Goal: Communication & Community: Answer question/provide support

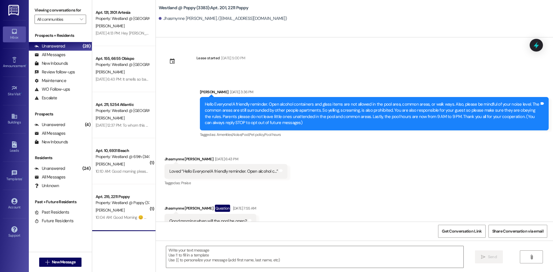
scroll to position [2622, 0]
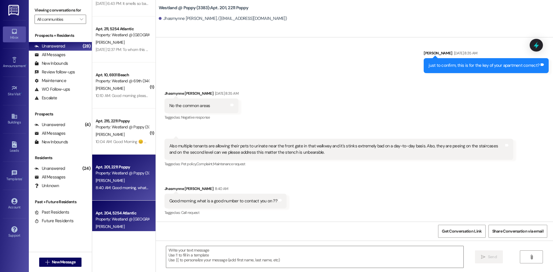
click at [112, 210] on div "Apt. 204, 5254 Atlantic Property: Westland @ [GEOGRAPHIC_DATA] (3283)" at bounding box center [122, 217] width 54 height 14
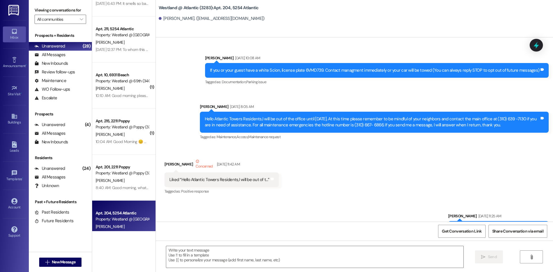
scroll to position [16471, 0]
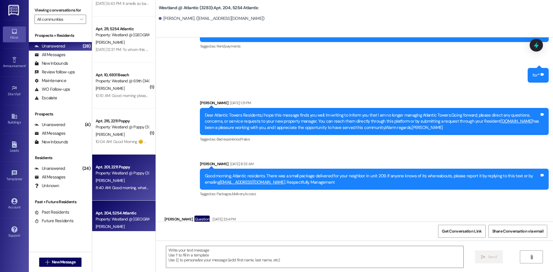
click at [134, 185] on div "8:40 AM: Good morning, what is a good number to contact you on ?? 8:40 AM: Good…" at bounding box center [122, 187] width 54 height 7
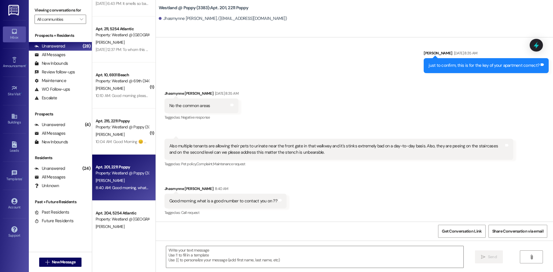
scroll to position [2622, 0]
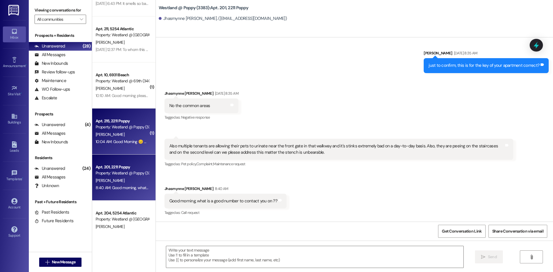
click at [131, 142] on div "10:04 AM: Good Morning 😊 my name is [PERSON_NAME], and I live in apartment 215 …" at bounding box center [330, 141] width 469 height 5
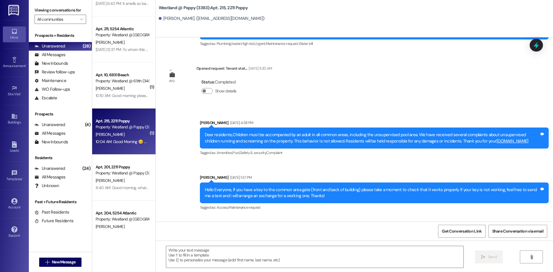
scroll to position [9417, 0]
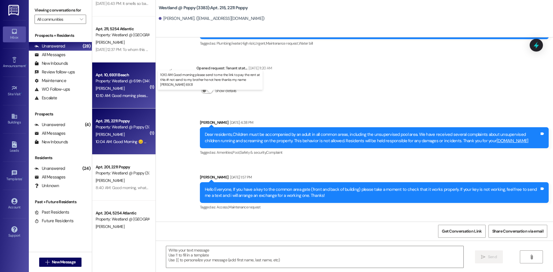
click at [113, 96] on div "10:10 AM: Good morning please send to me the link to pay the rent at this # not…" at bounding box center [222, 95] width 253 height 5
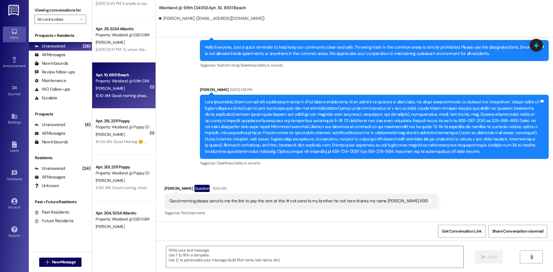
scroll to position [2047, 0]
click at [193, 230] on div "Get Conversation Link Share Conversation via email" at bounding box center [354, 231] width 397 height 19
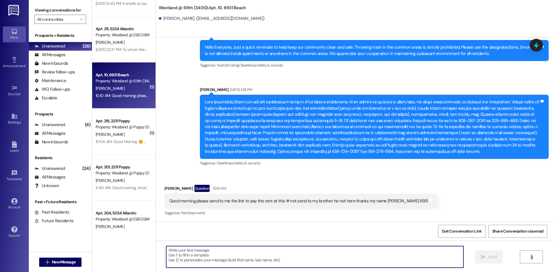
click at [185, 250] on textarea at bounding box center [314, 257] width 297 height 22
paste textarea "[URL][DOMAIN_NAME]"
click at [196, 251] on textarea "Good afternoon.[URL][DOMAIN_NAME]" at bounding box center [314, 257] width 297 height 22
type textarea "Good afternoon. [URL][DOMAIN_NAME]"
click at [494, 256] on span "Send" at bounding box center [492, 257] width 9 height 6
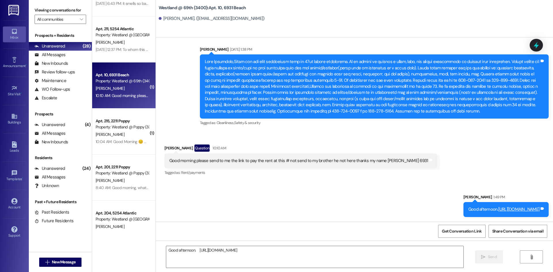
scroll to position [2087, 0]
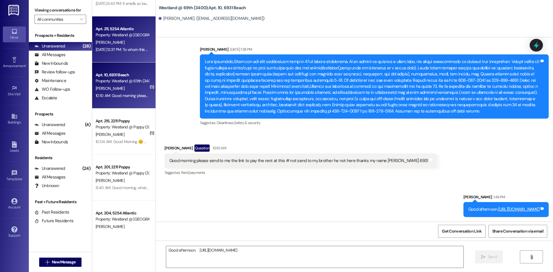
click at [125, 35] on div "Property: Westland @ [GEOGRAPHIC_DATA] (3283)" at bounding box center [122, 35] width 53 height 6
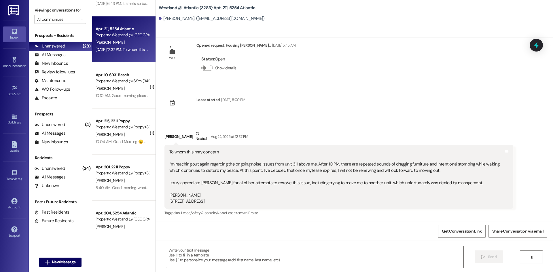
scroll to position [13, 0]
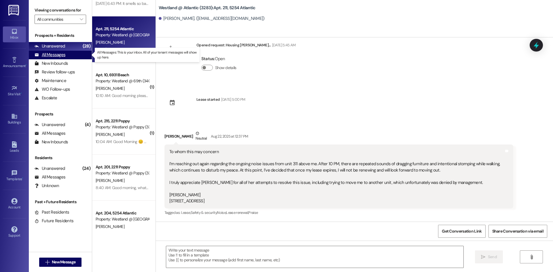
click at [48, 56] on div "All Messages" at bounding box center [50, 55] width 31 height 6
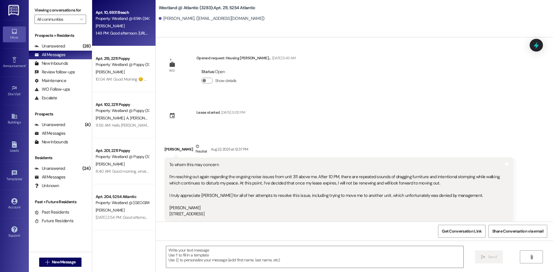
scroll to position [13, 0]
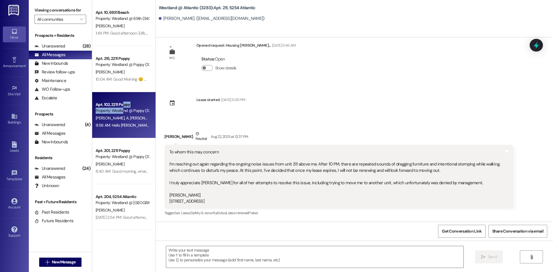
click at [123, 108] on div "Apt. 102, 2211 Poppy Property: Westland @ Poppy (3383)" at bounding box center [122, 108] width 54 height 14
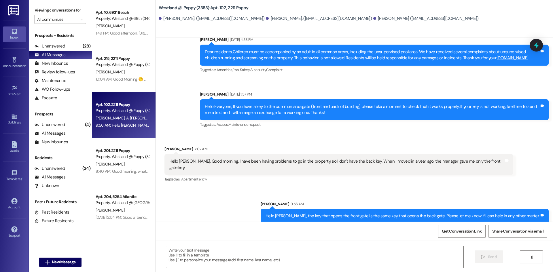
scroll to position [1564, 0]
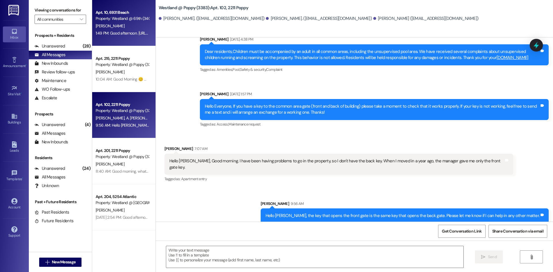
click at [113, 29] on div "[PERSON_NAME]" at bounding box center [122, 25] width 54 height 7
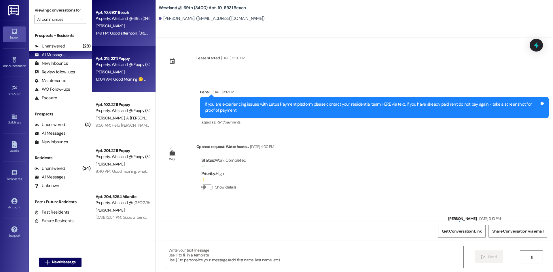
scroll to position [2087, 0]
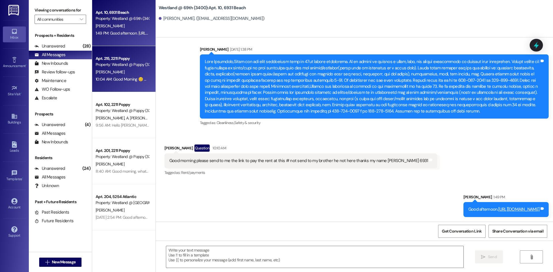
click at [112, 77] on div "10:04 AM: Good Morning 😊 my name is [PERSON_NAME], and I live in apartment 215 …" at bounding box center [330, 79] width 469 height 5
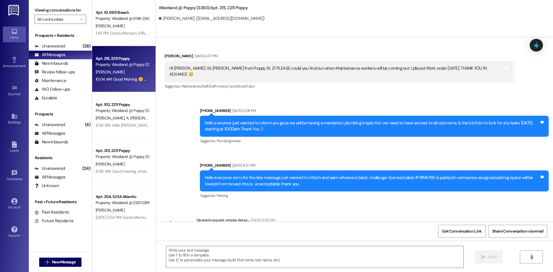
scroll to position [9417, 0]
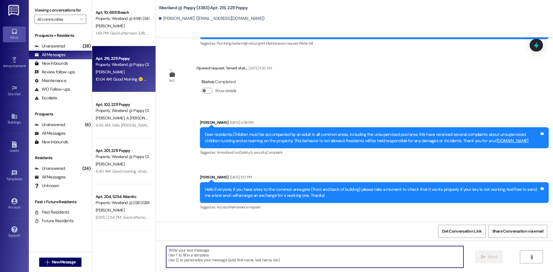
drag, startPoint x: 182, startPoint y: 249, endPoint x: 209, endPoint y: 231, distance: 32.6
click at [182, 250] on textarea at bounding box center [314, 257] width 297 height 22
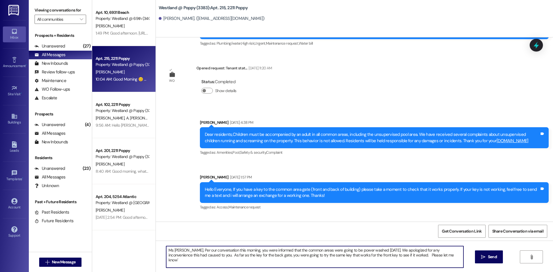
click at [337, 253] on textarea "Ms [PERSON_NAME], Per our conversation this morning, you were informed that the…" at bounding box center [314, 257] width 297 height 22
click at [363, 256] on textarea "Ms [PERSON_NAME], Per our conversation this morning, you were informed that the…" at bounding box center [314, 257] width 297 height 22
click at [394, 254] on textarea "Ms [PERSON_NAME], Per our conversation this morning, you were informed that the…" at bounding box center [314, 257] width 297 height 22
click at [426, 258] on textarea "Ms [PERSON_NAME], Per our conversation this morning, you were informed that the…" at bounding box center [314, 257] width 297 height 22
click at [432, 254] on textarea "Ms [PERSON_NAME], Per our conversation this morning, you were informed that the…" at bounding box center [314, 257] width 297 height 22
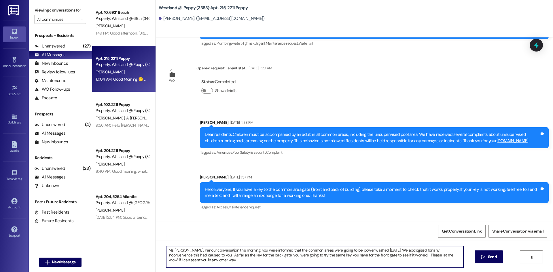
click at [424, 255] on textarea "Ms [PERSON_NAME], Per our conversation this morning, you were informed that the…" at bounding box center [314, 257] width 297 height 22
type textarea "Ms [PERSON_NAME], Per our conversation this morning, you were informed that the…"
click at [483, 256] on icon "" at bounding box center [483, 257] width 4 height 5
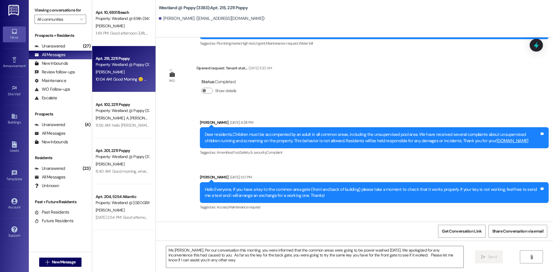
scroll to position [9417, 0]
